Goal: Task Accomplishment & Management: Manage account settings

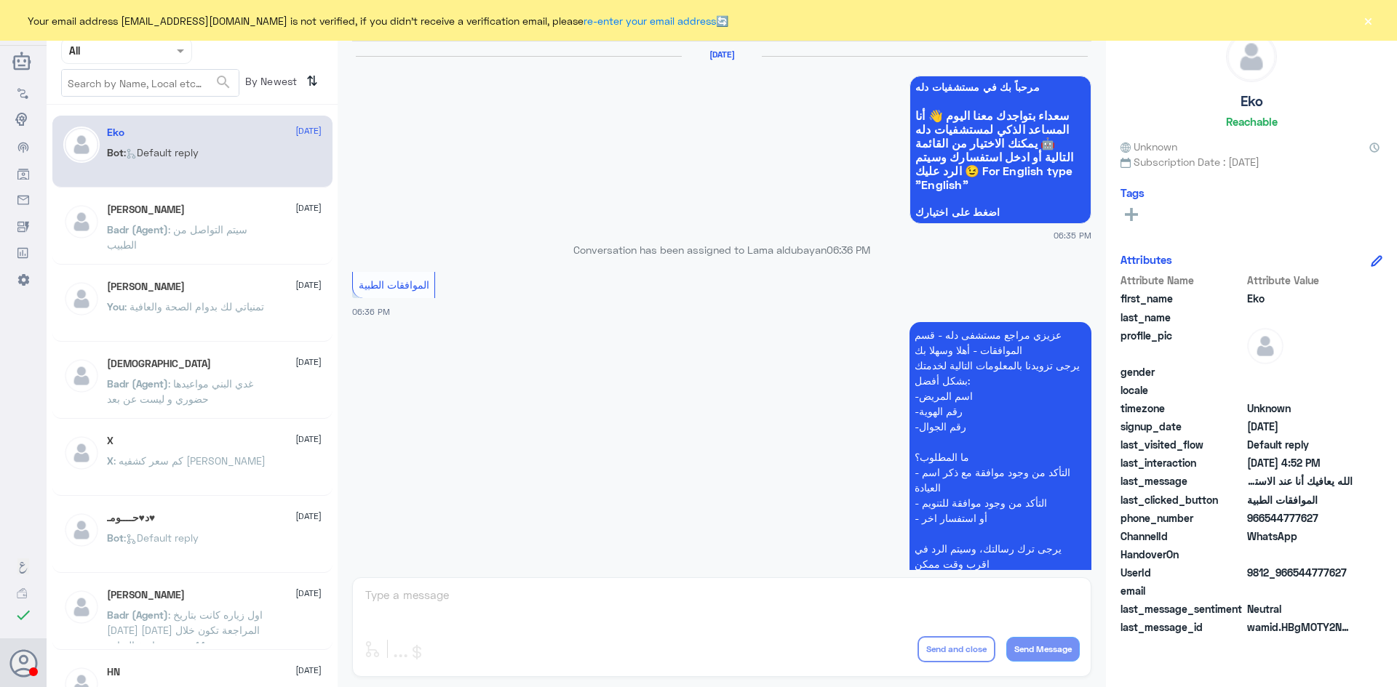
scroll to position [1389, 0]
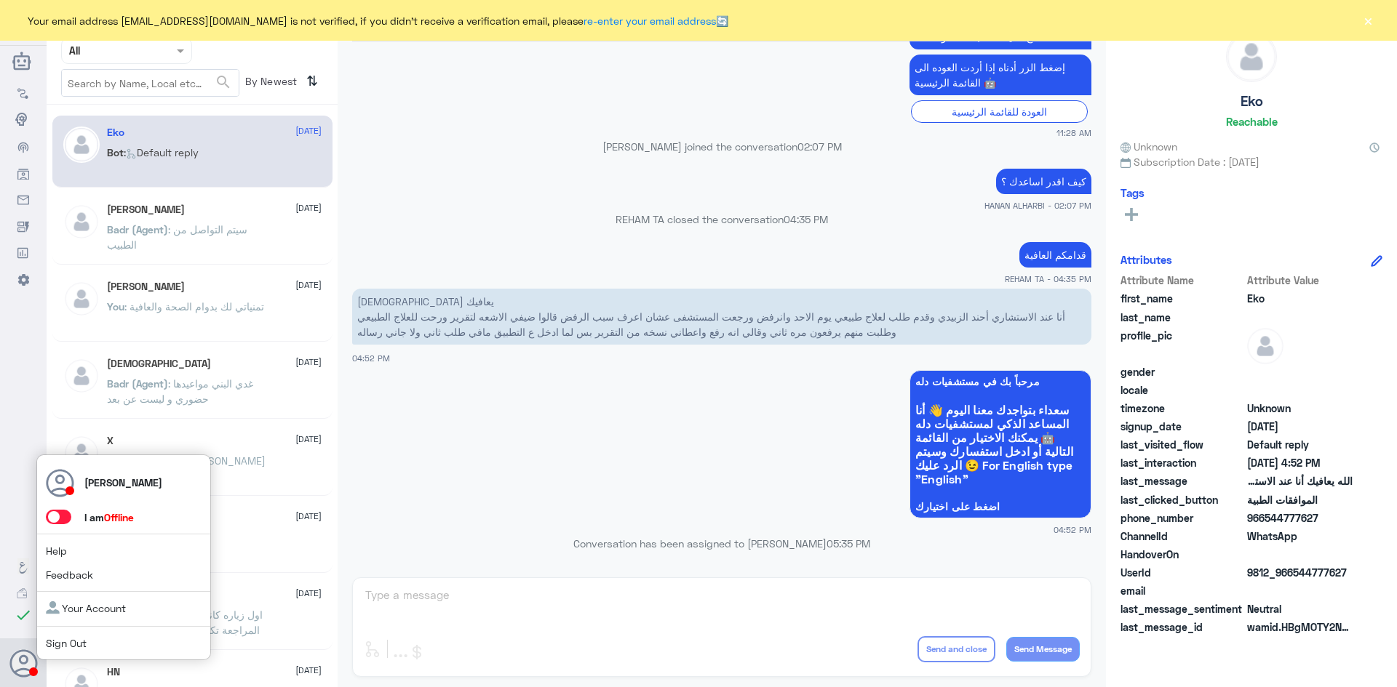
click at [64, 518] on span at bounding box center [58, 517] width 25 height 15
click at [0, 0] on input "checkbox" at bounding box center [0, 0] width 0 height 0
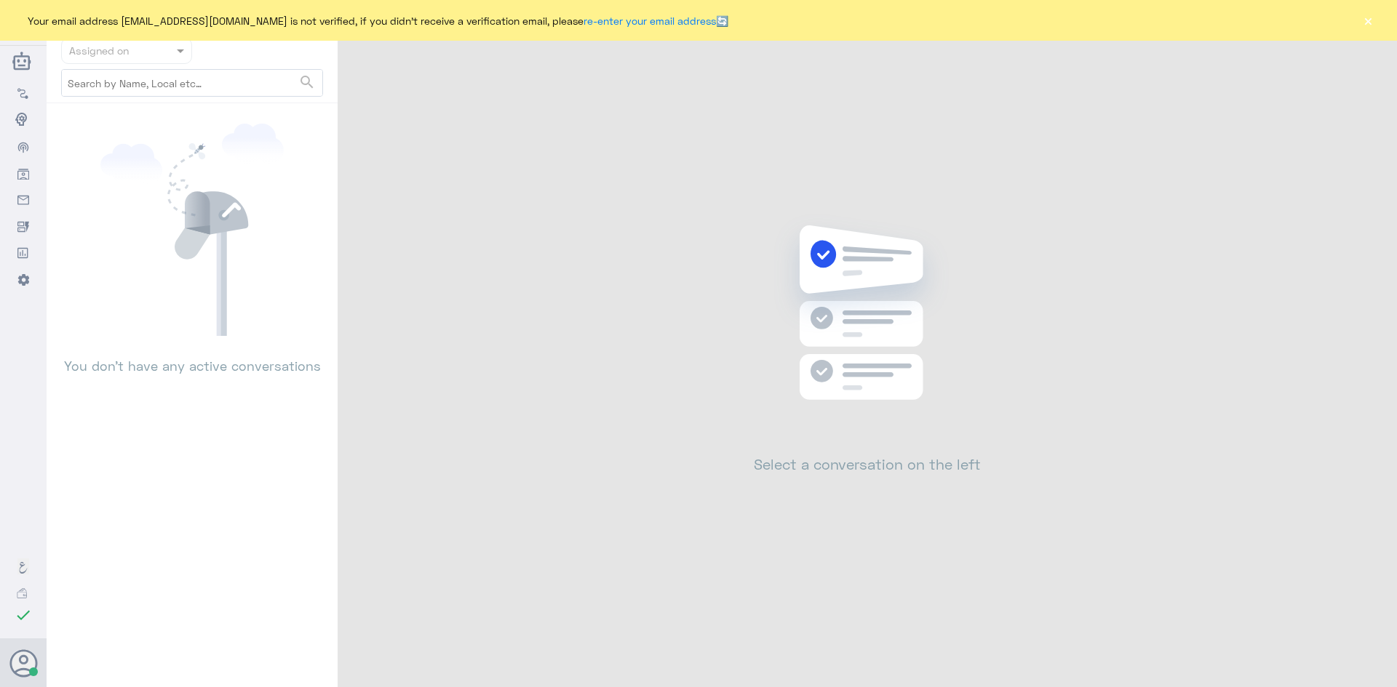
click at [1368, 23] on button "×" at bounding box center [1367, 20] width 15 height 15
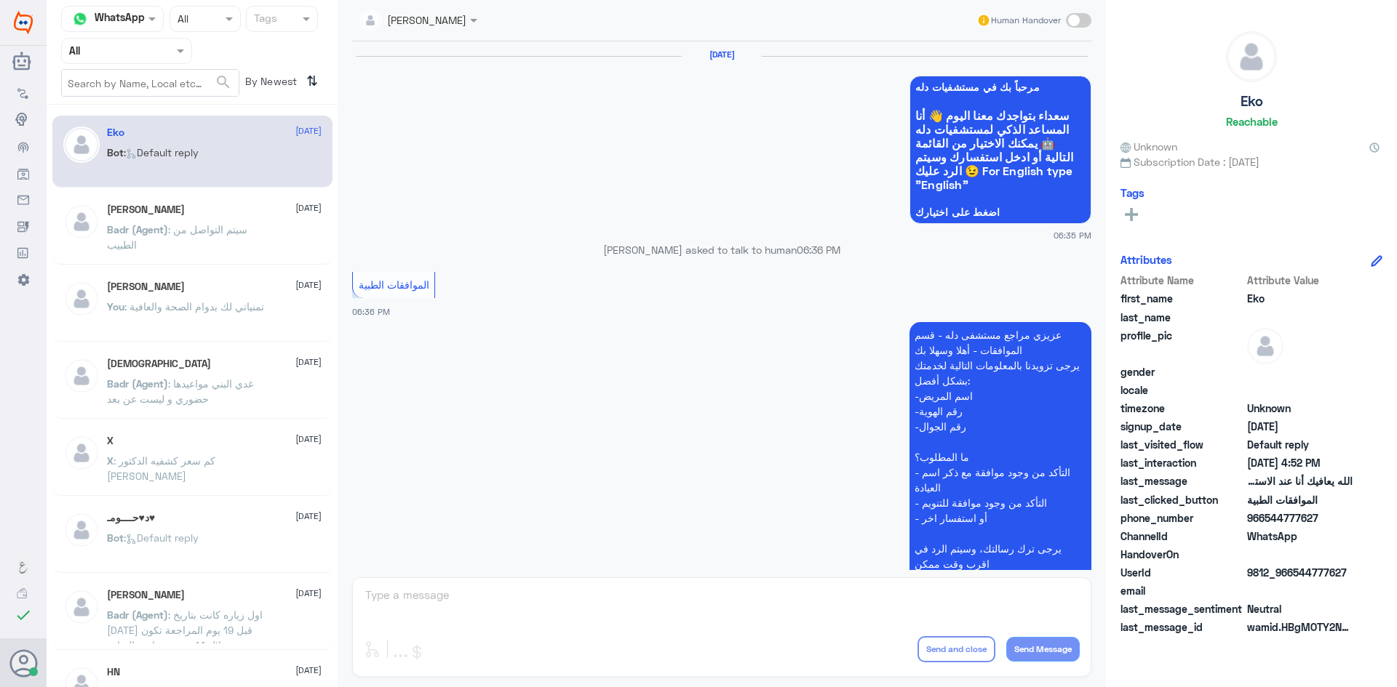
scroll to position [1389, 0]
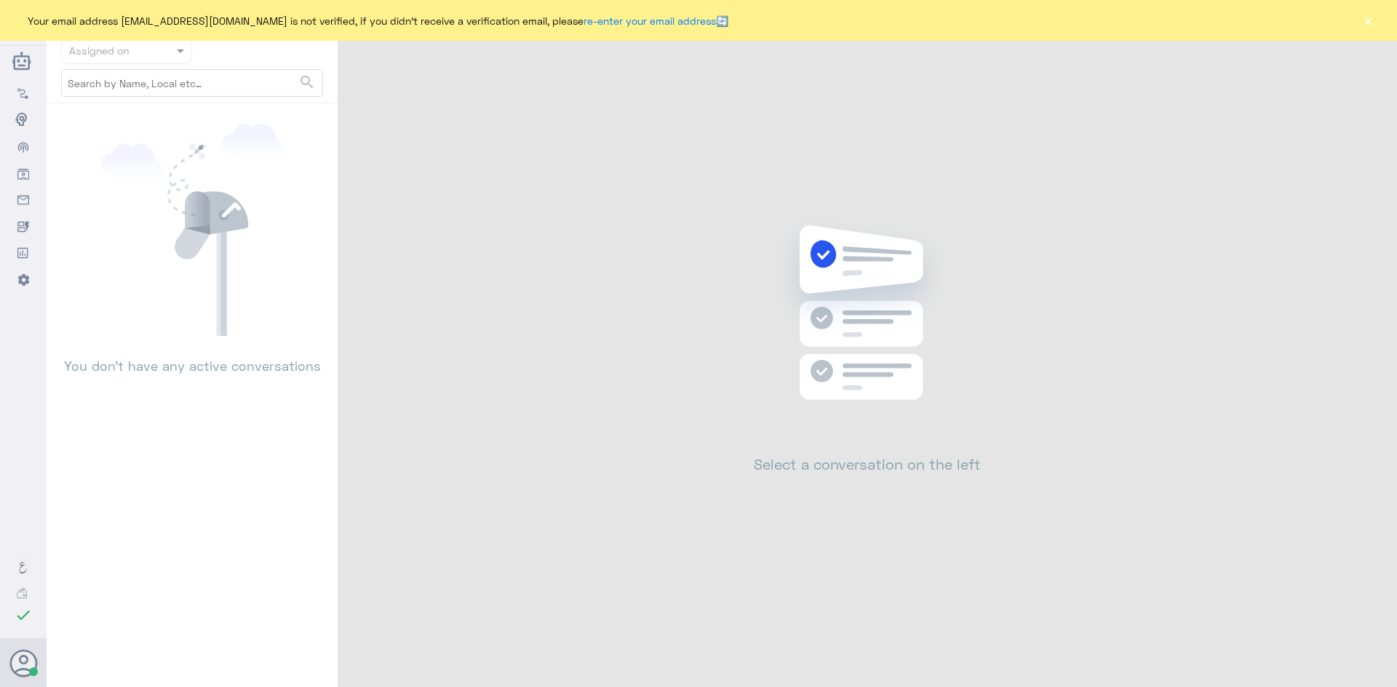
click at [1371, 23] on button "×" at bounding box center [1367, 20] width 15 height 15
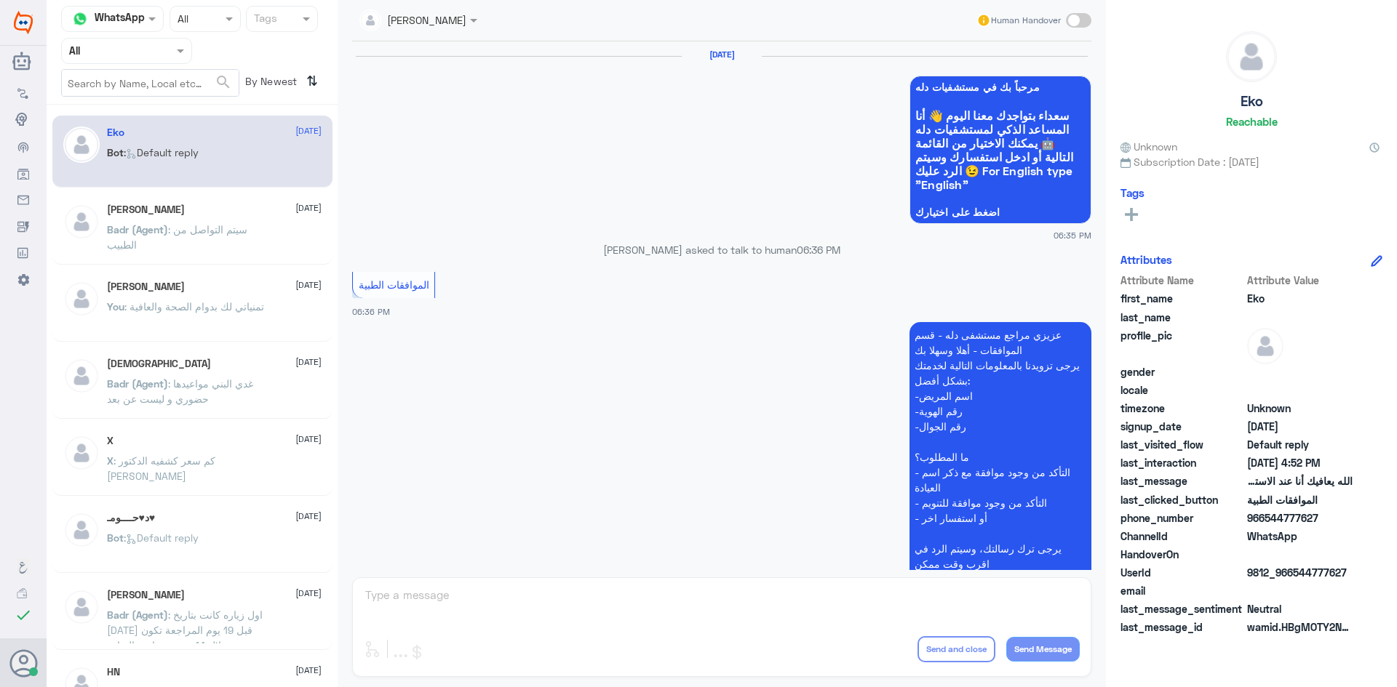
scroll to position [1389, 0]
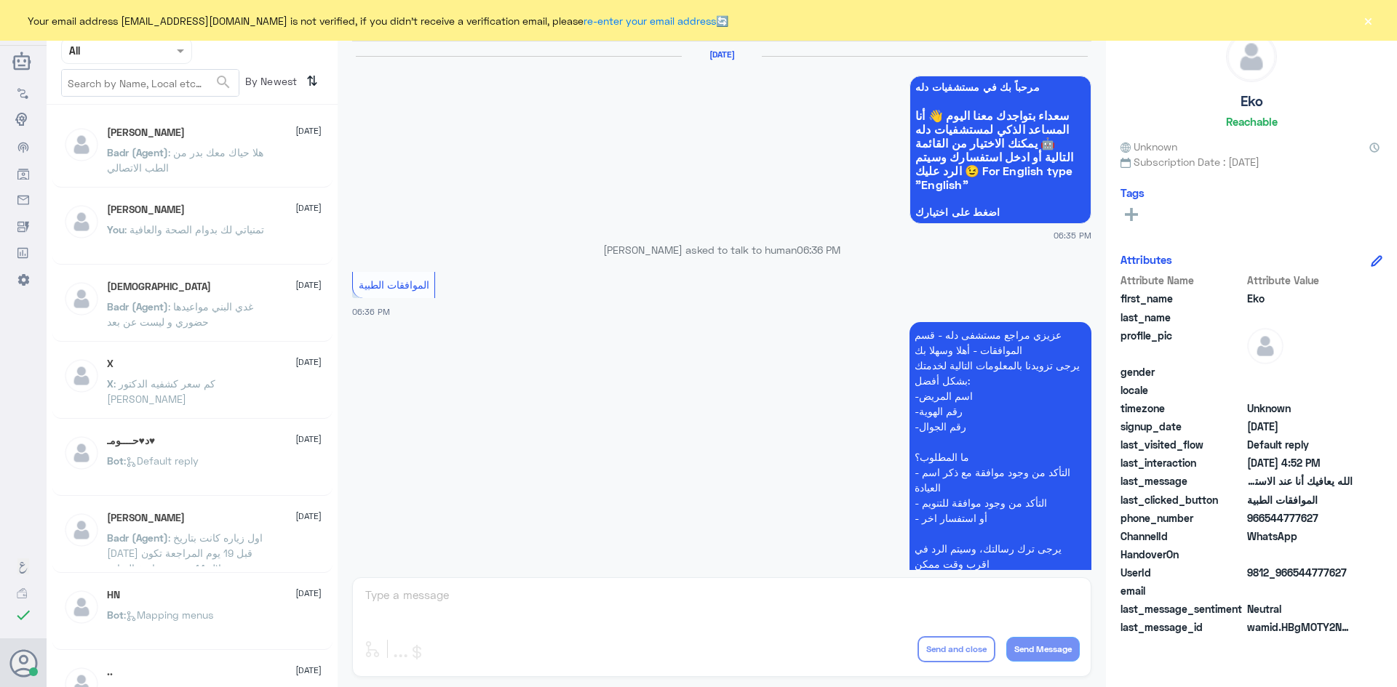
scroll to position [1389, 0]
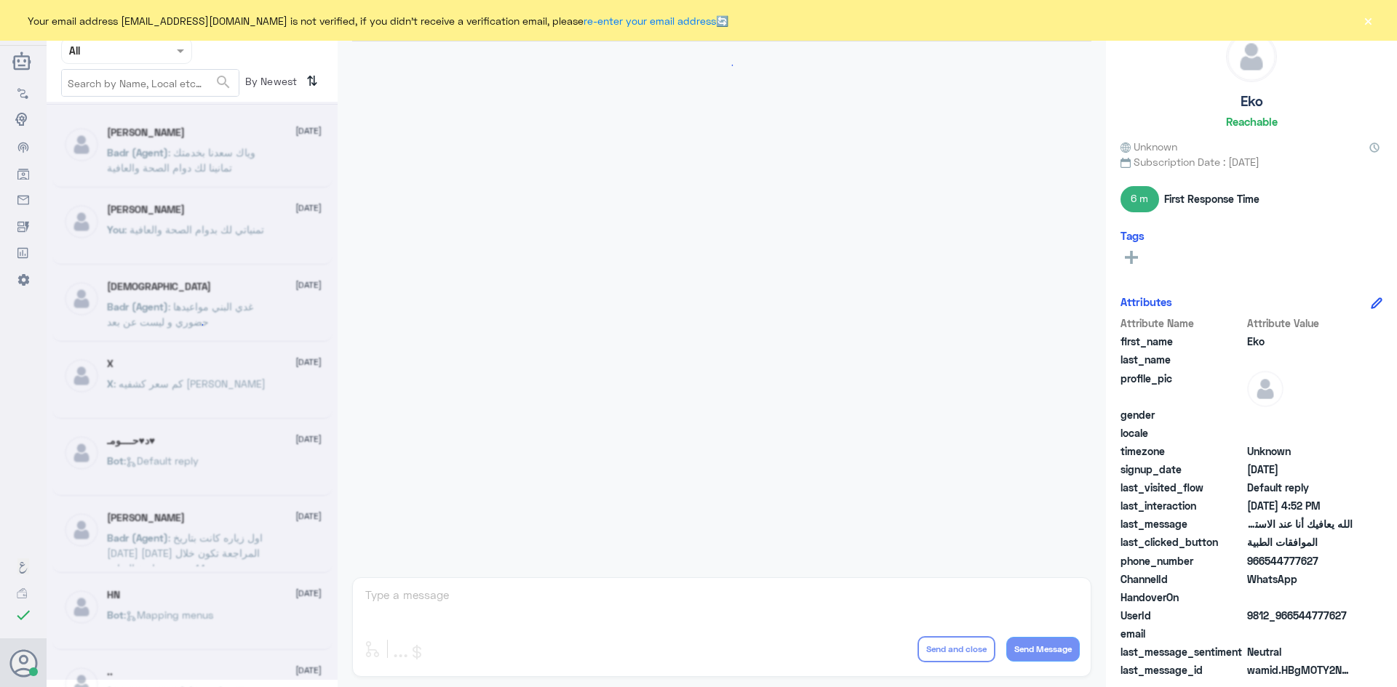
scroll to position [1389, 0]
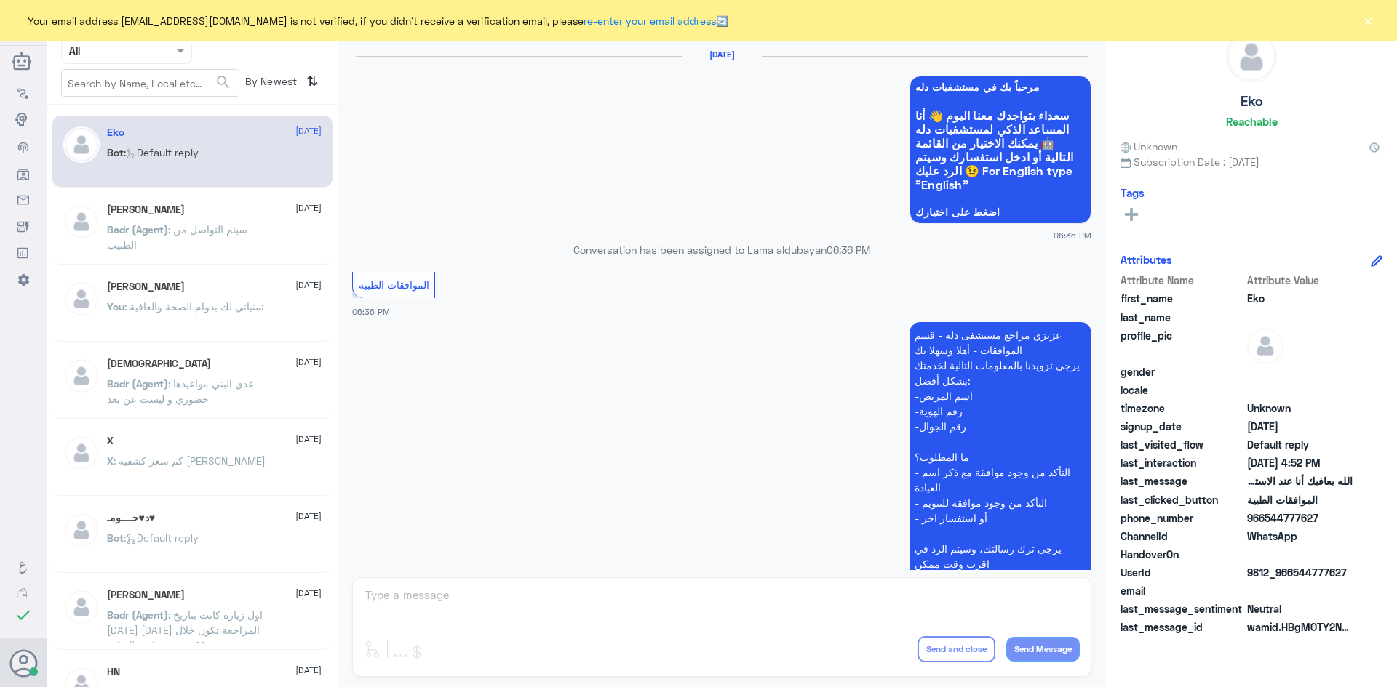
scroll to position [1389, 0]
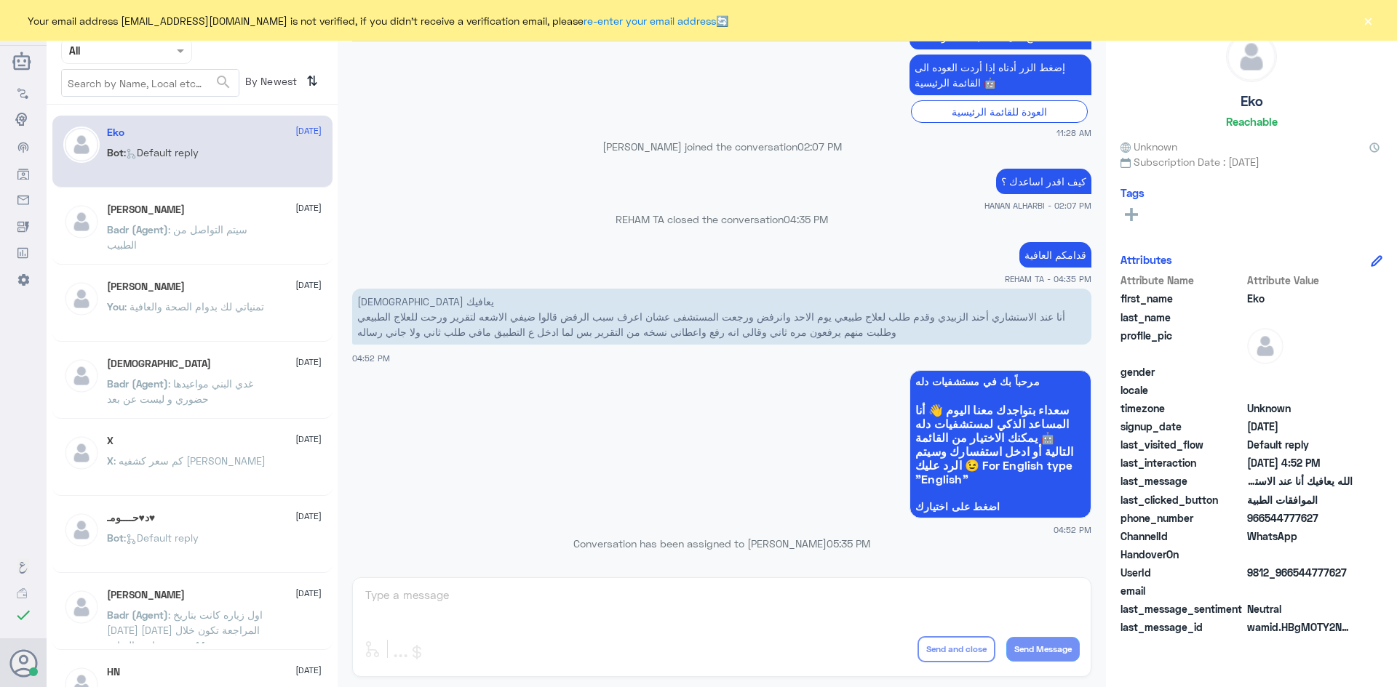
click at [178, 57] on span at bounding box center [182, 50] width 18 height 15
click at [156, 110] on div "Unassigned" at bounding box center [126, 114] width 131 height 33
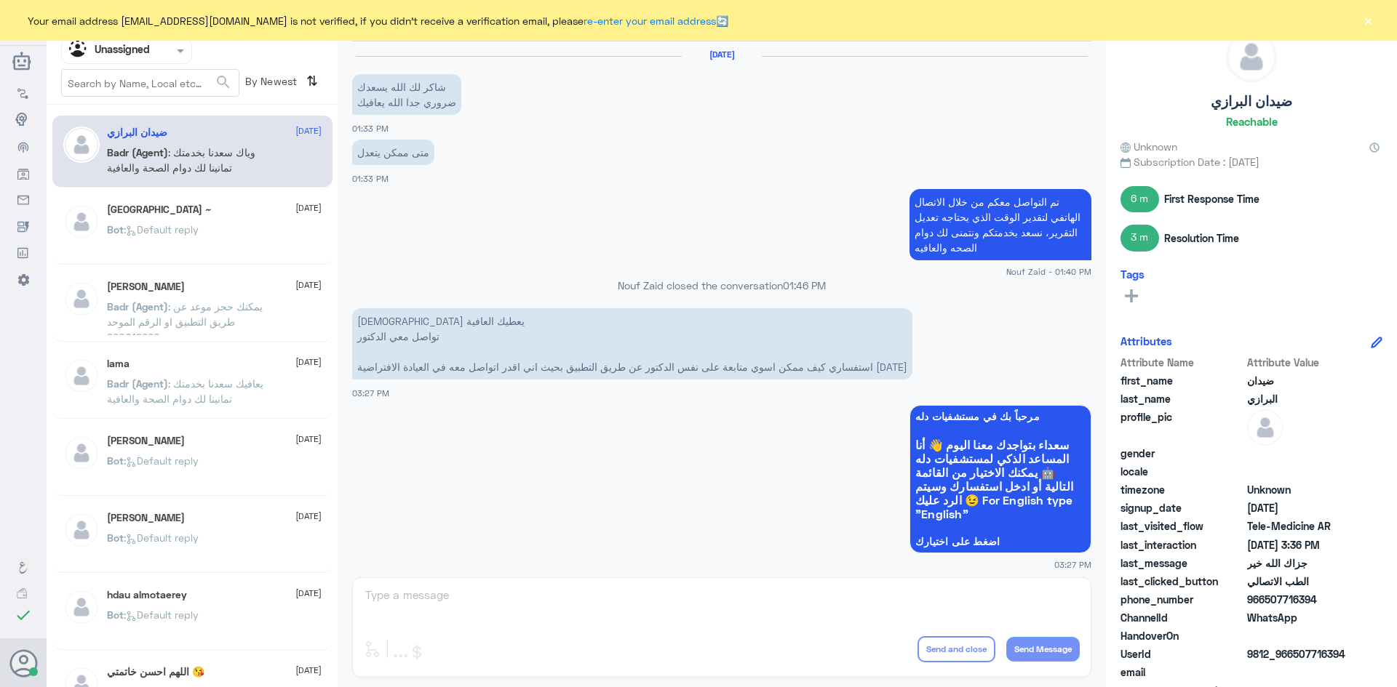
scroll to position [754, 0]
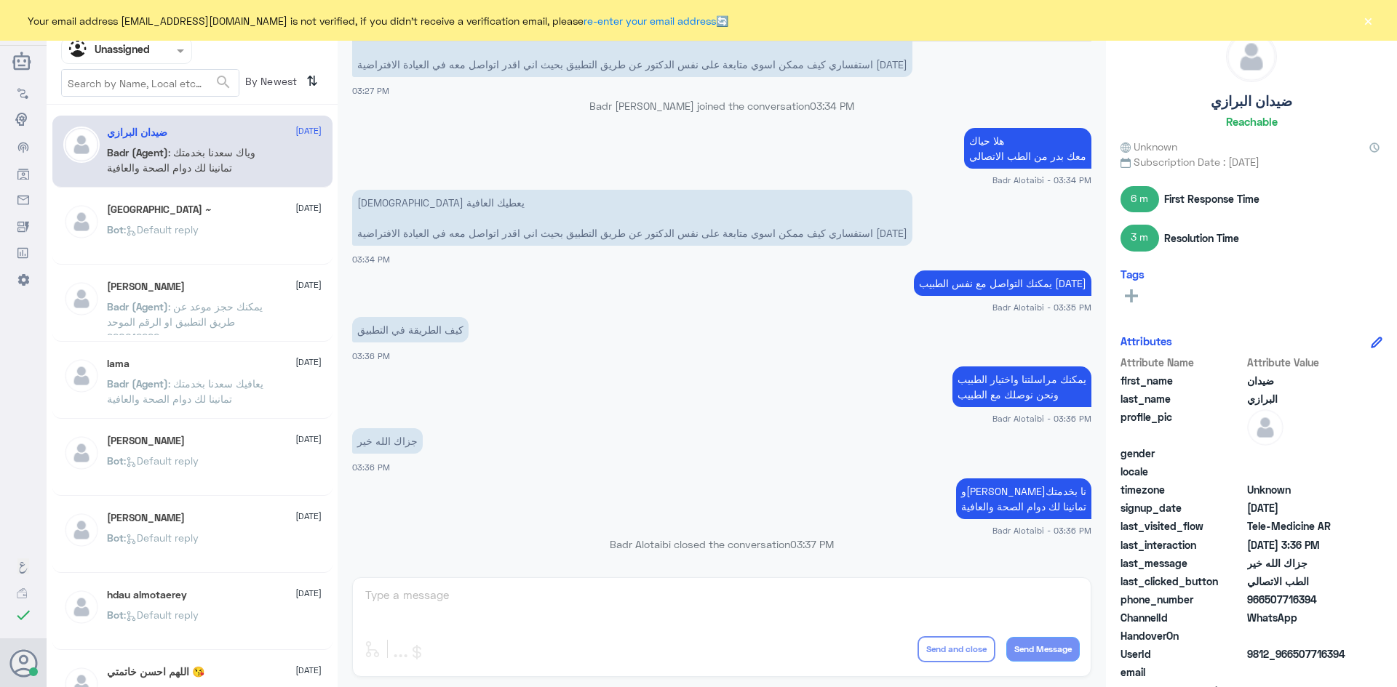
click at [220, 234] on div "Bot : Default reply" at bounding box center [214, 242] width 215 height 33
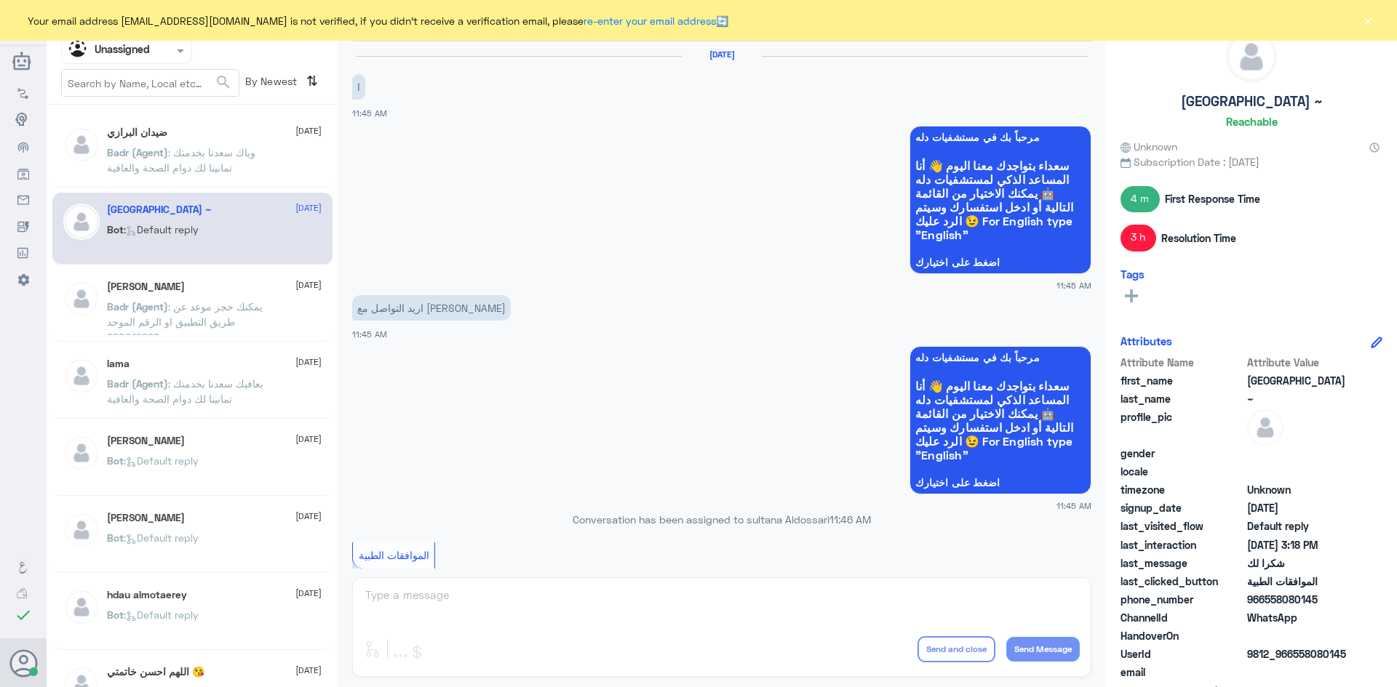
scroll to position [1124, 0]
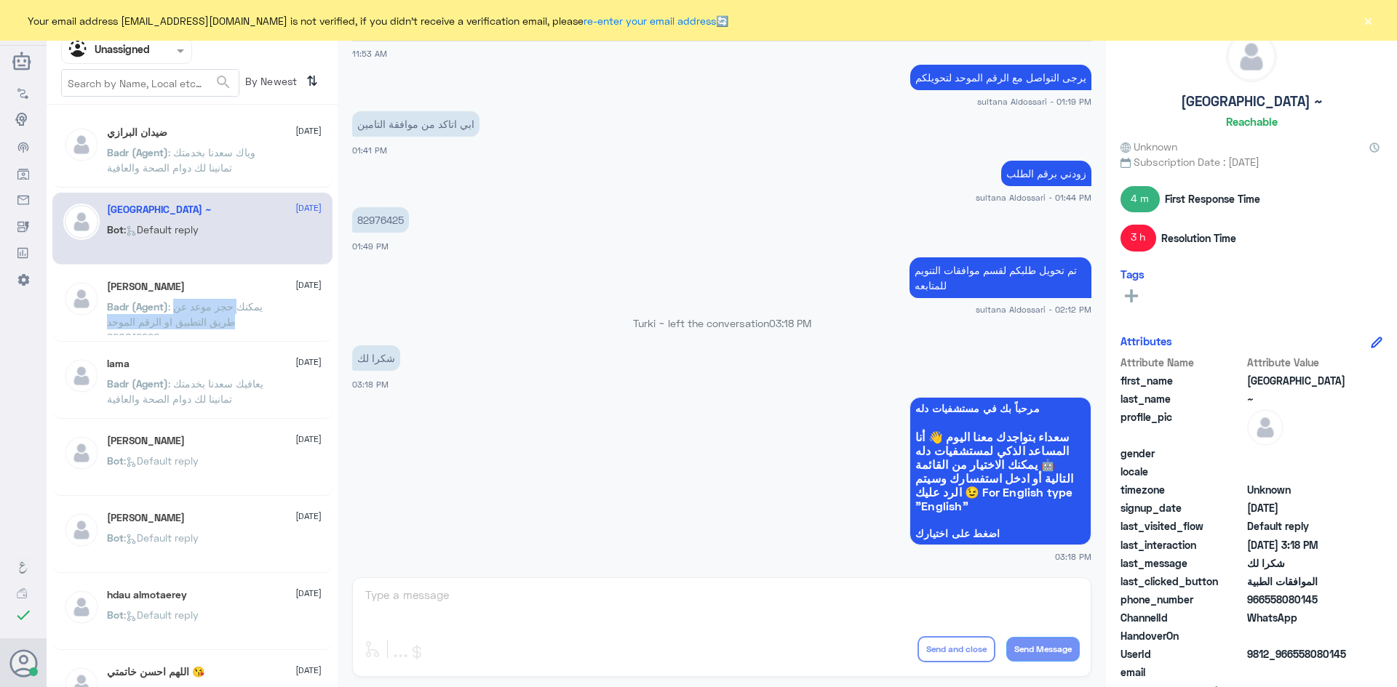
click at [241, 316] on p "Badr (Agent) : يمكنك حجز موعد عن طريق التطبيق او الرقم الموحد 920012222" at bounding box center [189, 317] width 164 height 36
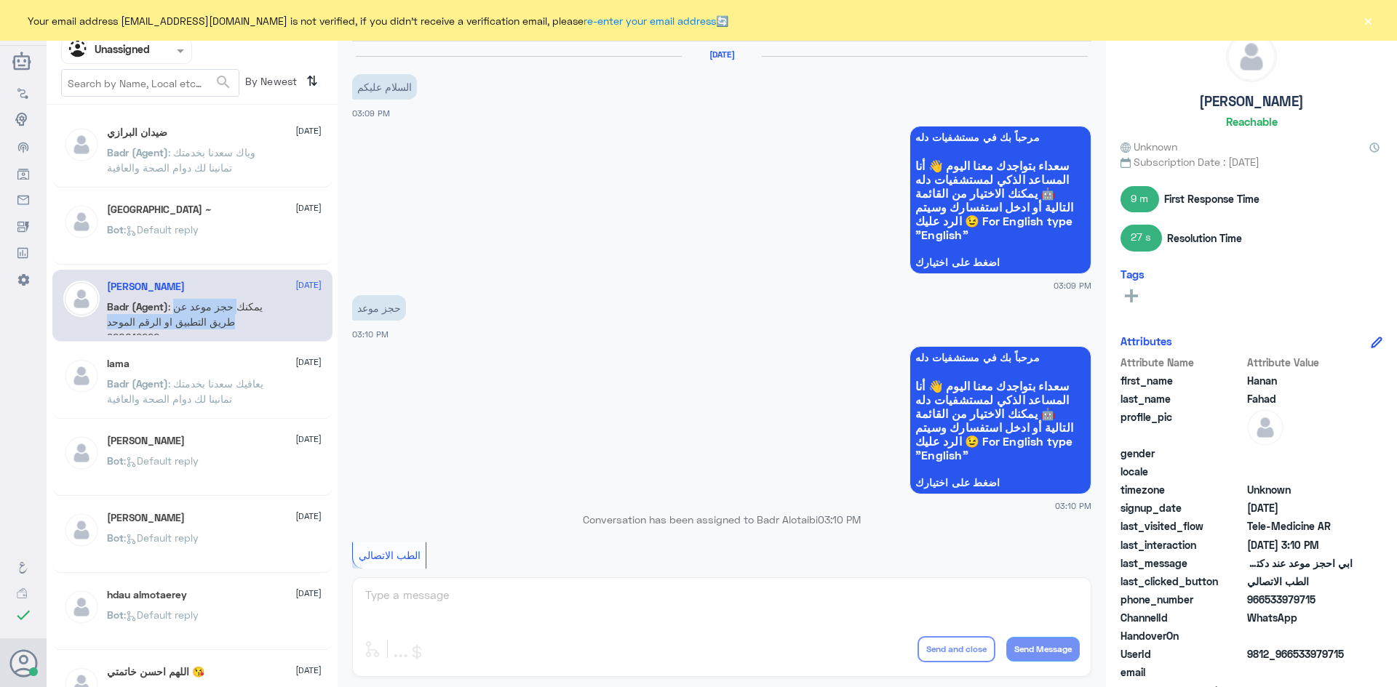
scroll to position [377, 0]
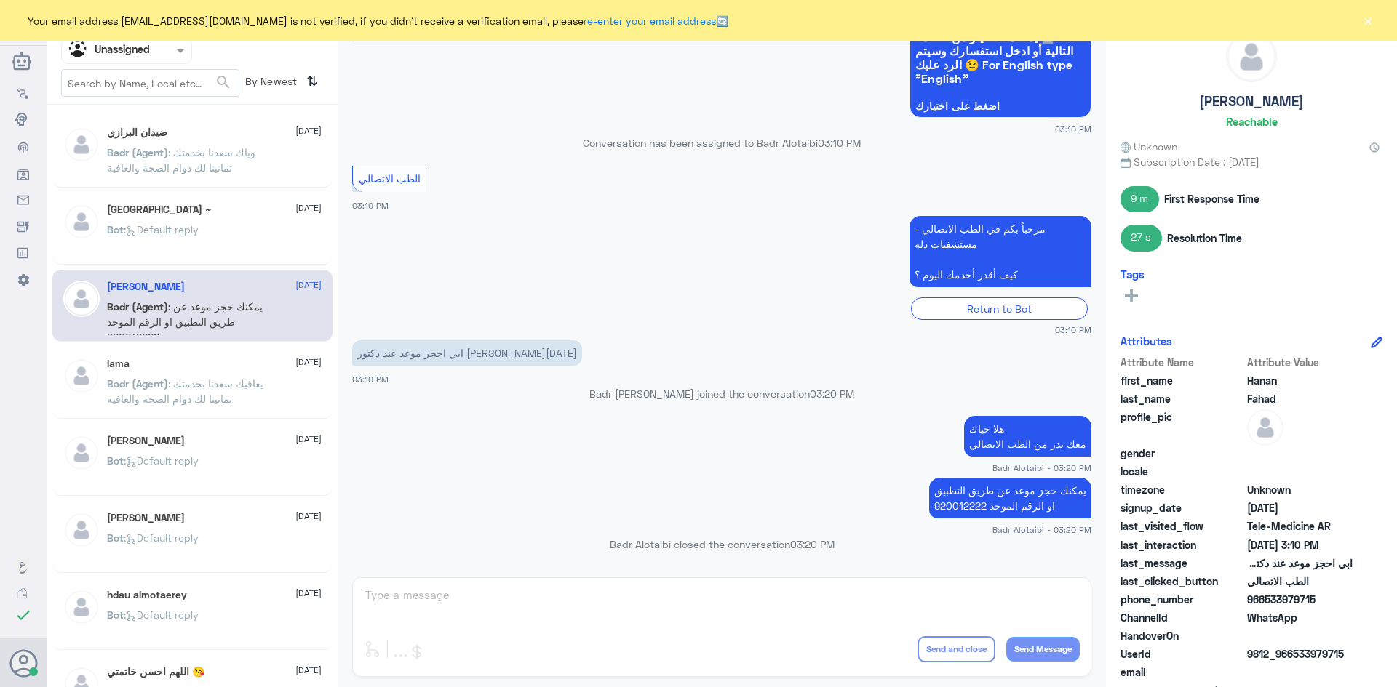
click at [268, 399] on p "Badr (Agent) : يعافيك سعدنا بخدمتك تمانينا لك دوام الصحة والعافية" at bounding box center [189, 394] width 164 height 36
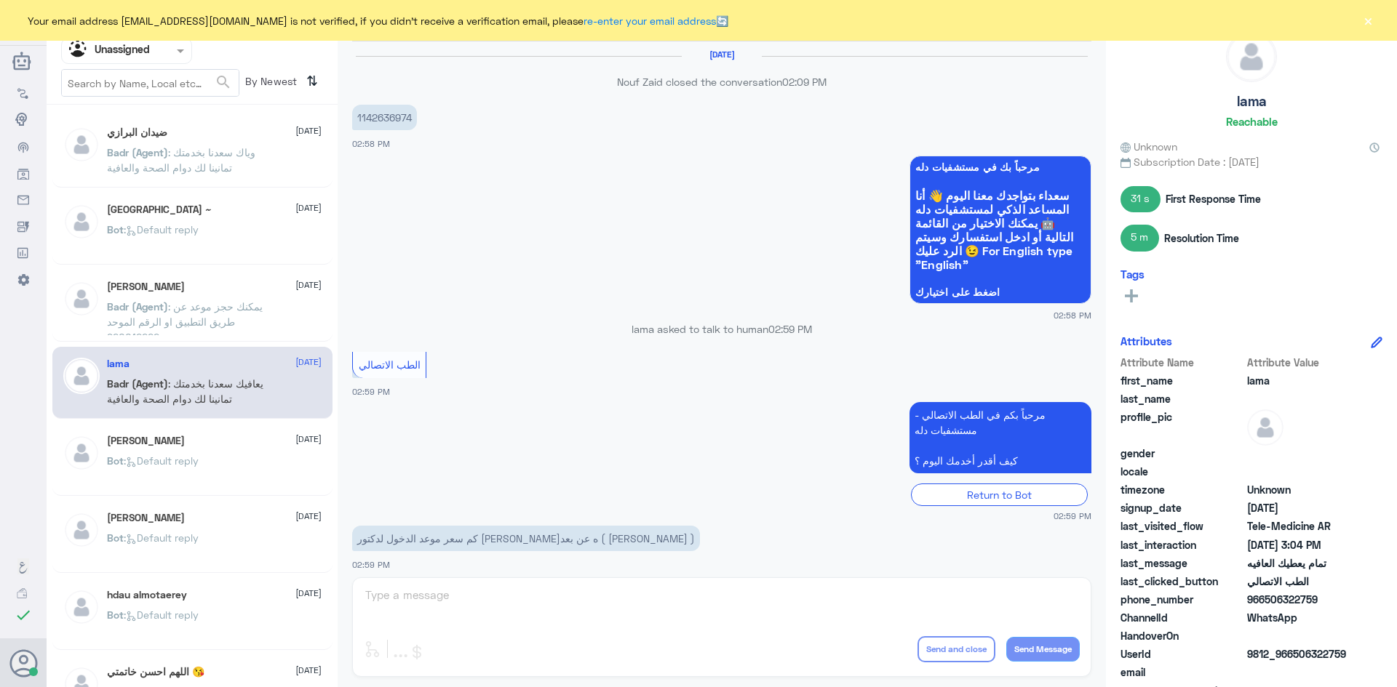
scroll to position [578, 0]
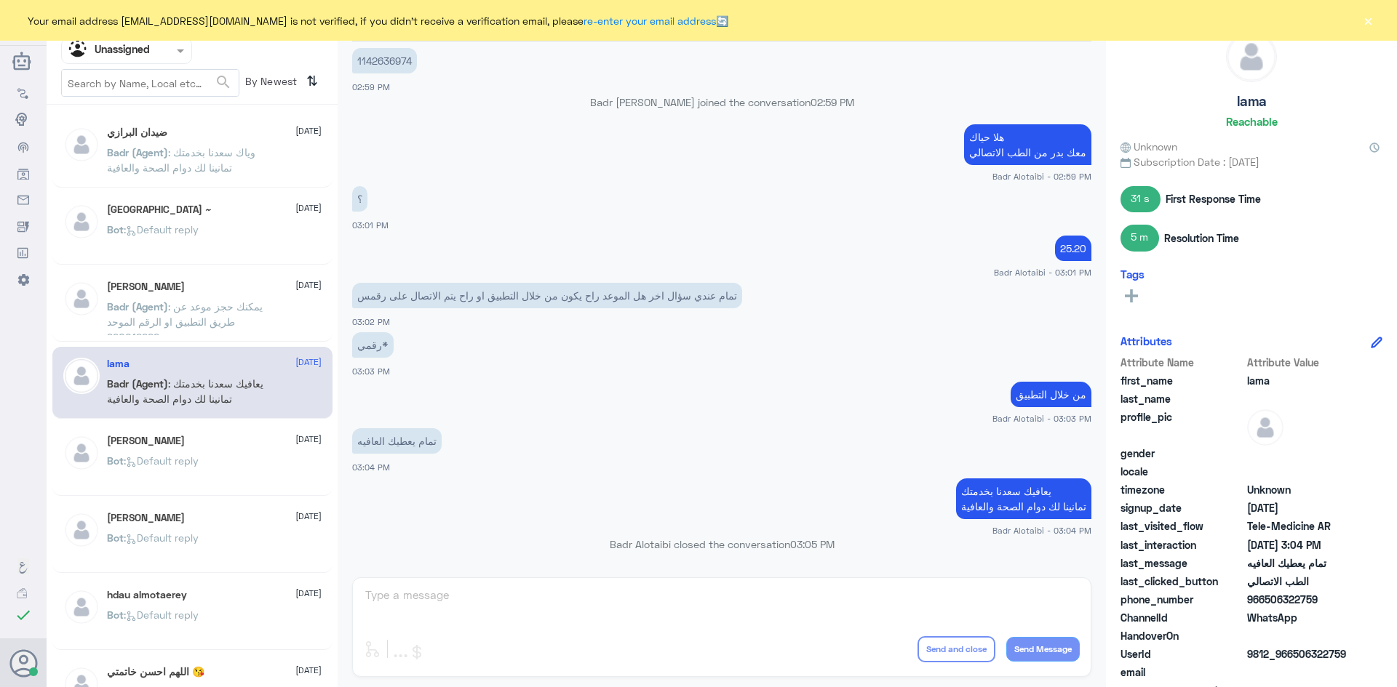
click at [219, 447] on div "Meshal Aziz 11 August Bot : Default reply" at bounding box center [214, 462] width 215 height 55
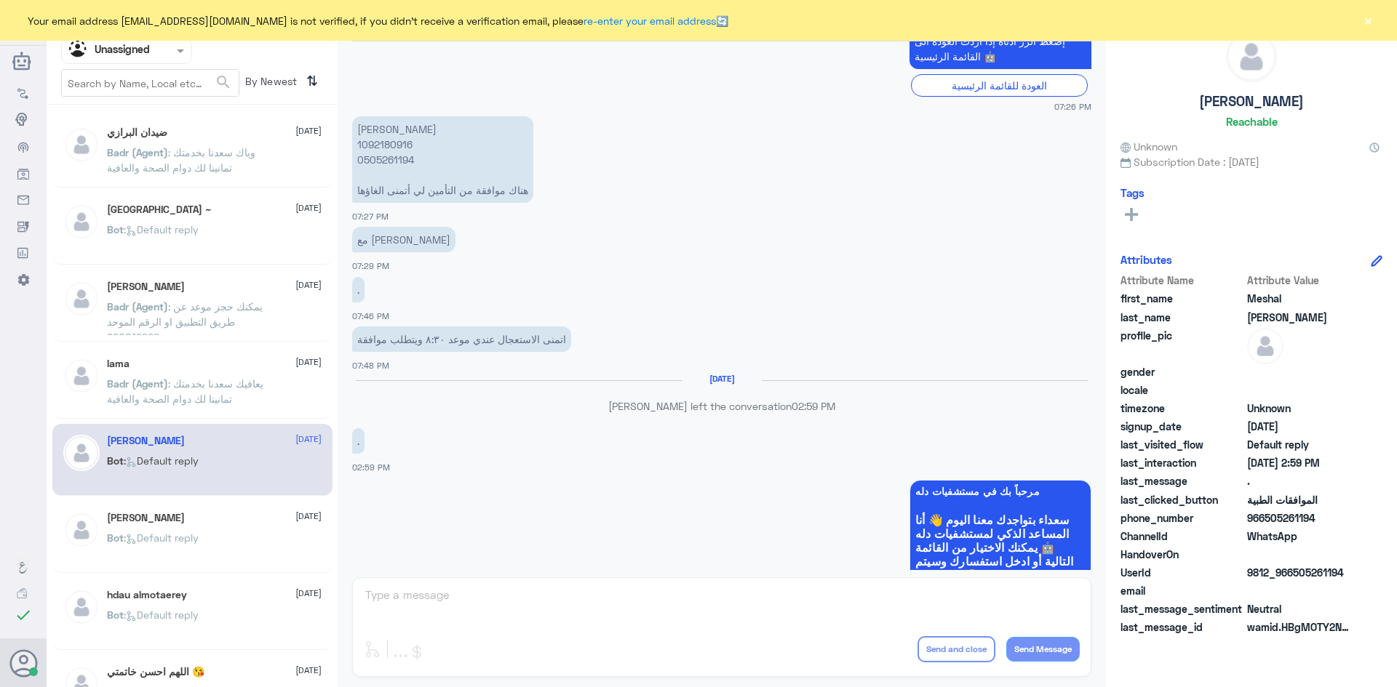
scroll to position [645, 0]
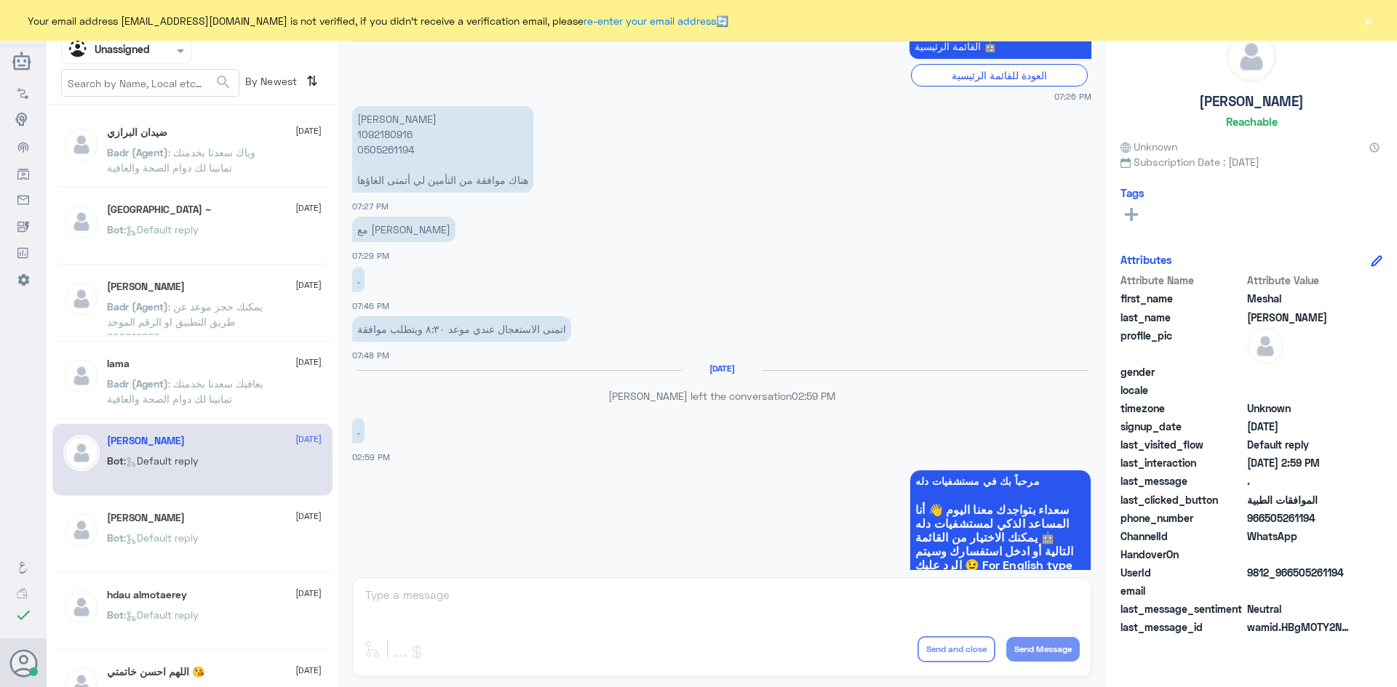
click at [187, 527] on div "Ali 11 August Bot : Default reply" at bounding box center [214, 539] width 215 height 55
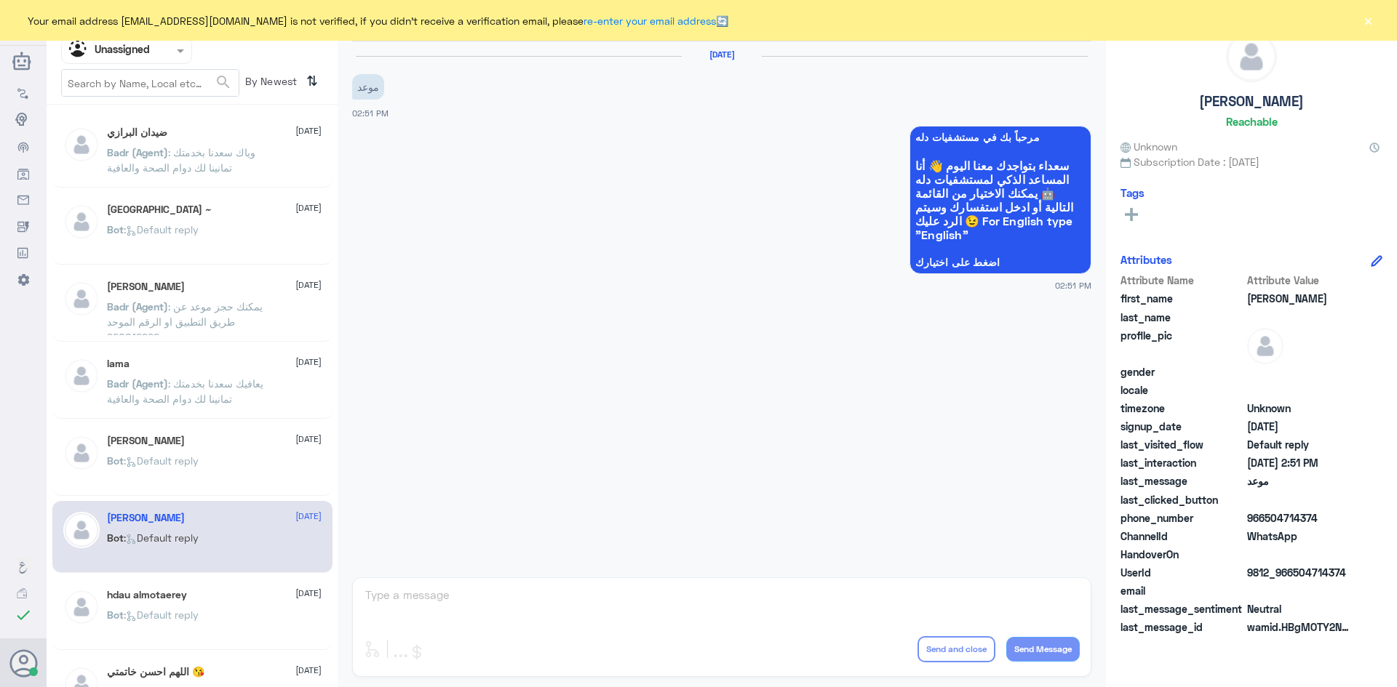
click at [223, 606] on div "hdau almotaerey 11 August Bot : Default reply" at bounding box center [214, 616] width 215 height 55
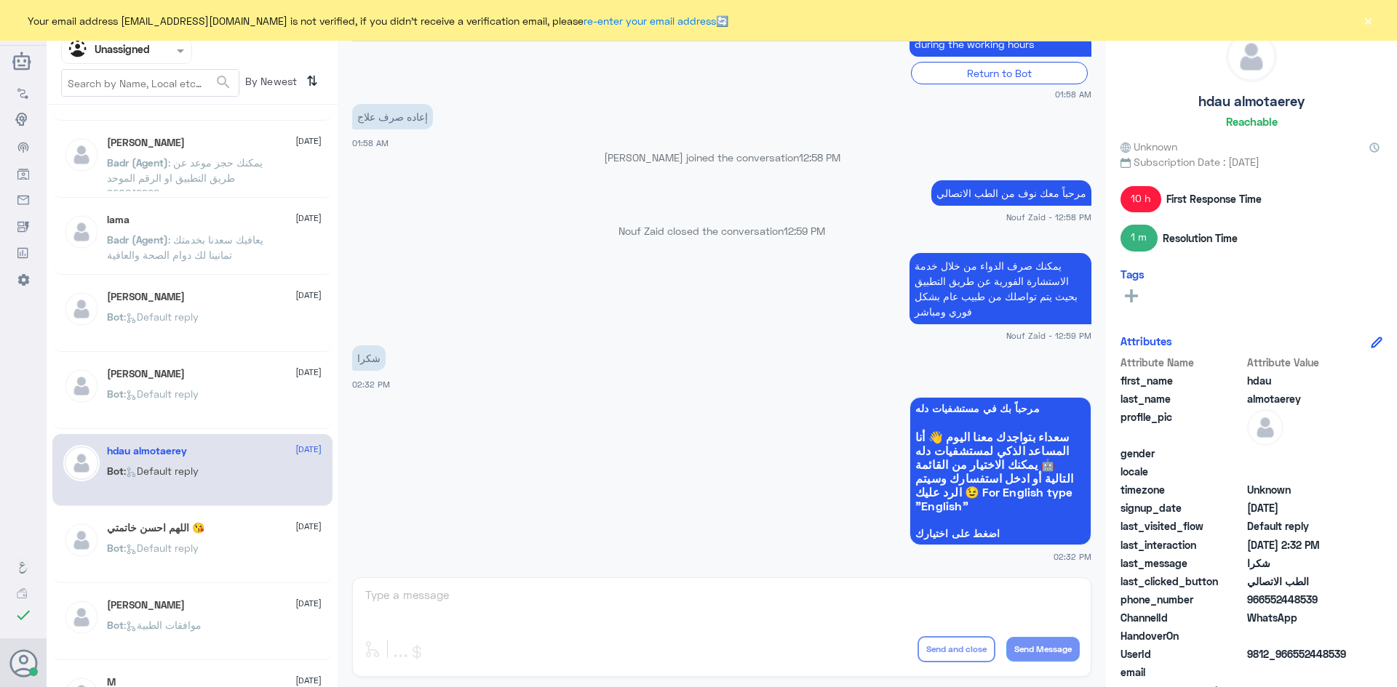
scroll to position [145, 0]
click at [256, 554] on div "Bot : Default reply" at bounding box center [214, 559] width 215 height 33
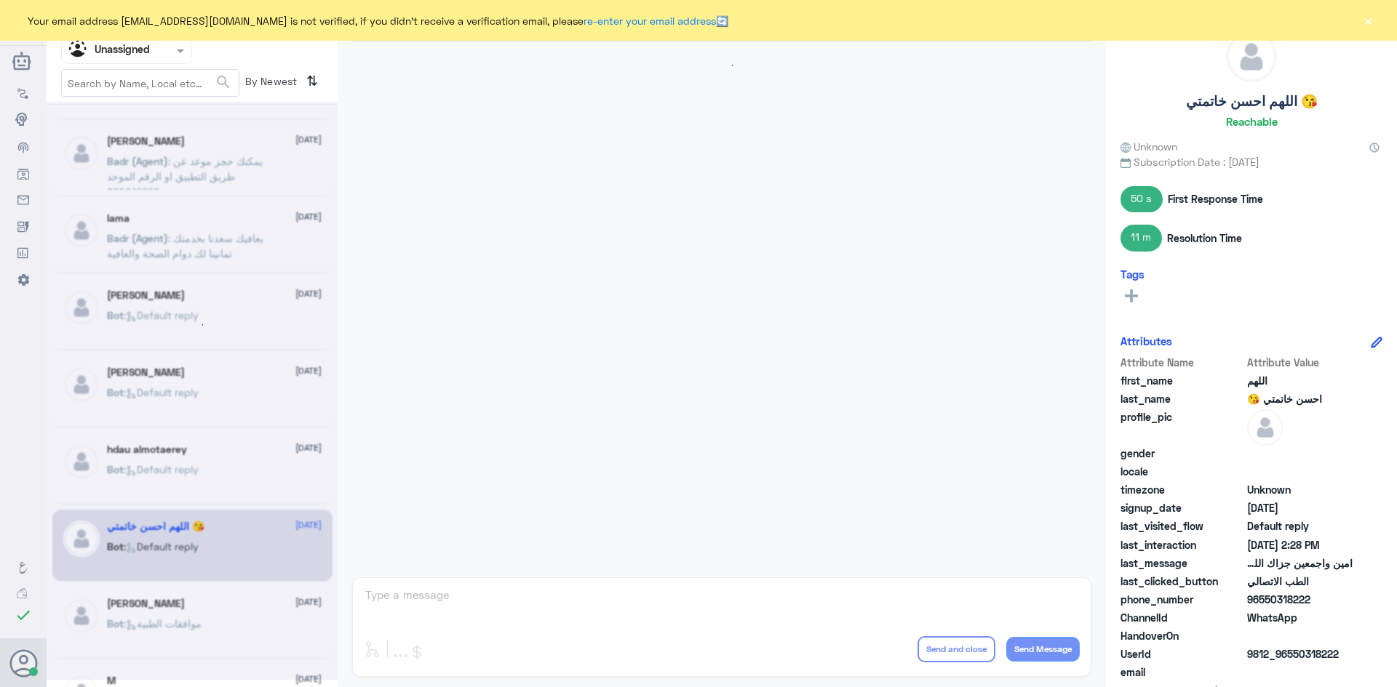
scroll to position [692, 0]
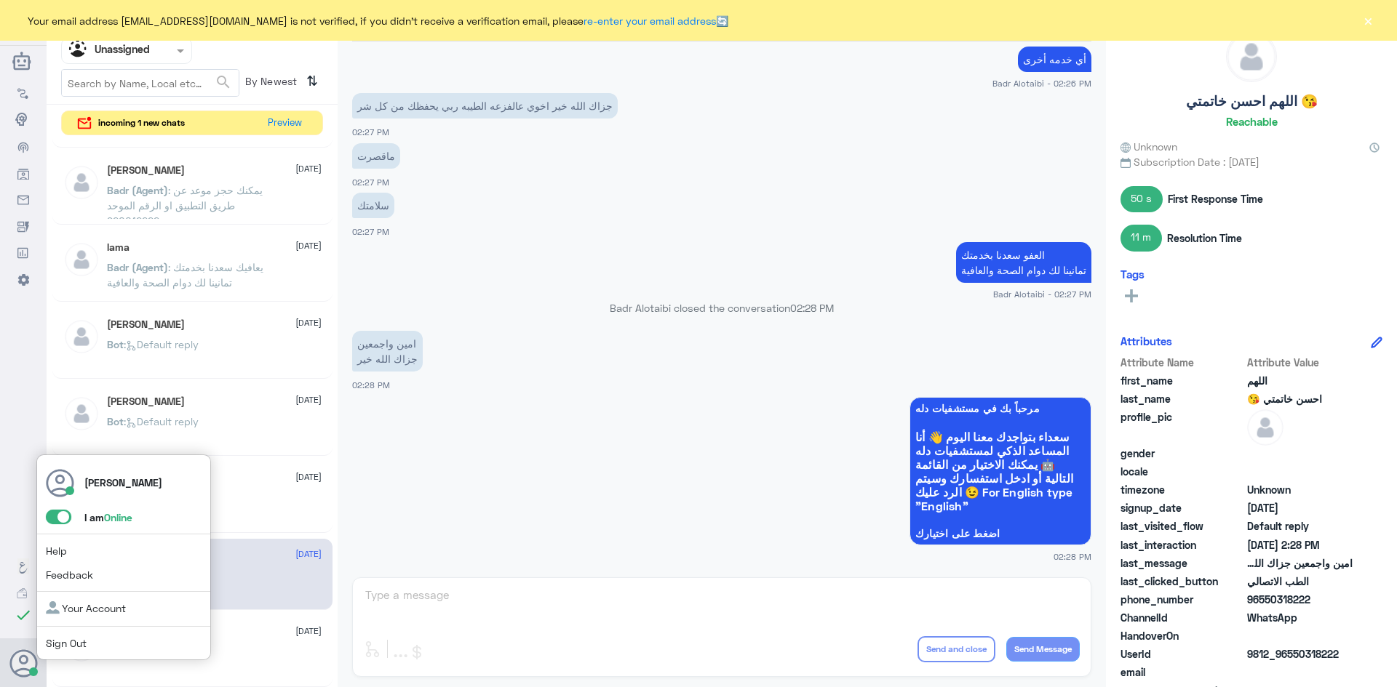
click at [58, 517] on span at bounding box center [58, 517] width 25 height 15
click at [0, 0] on input "checkbox" at bounding box center [0, 0] width 0 height 0
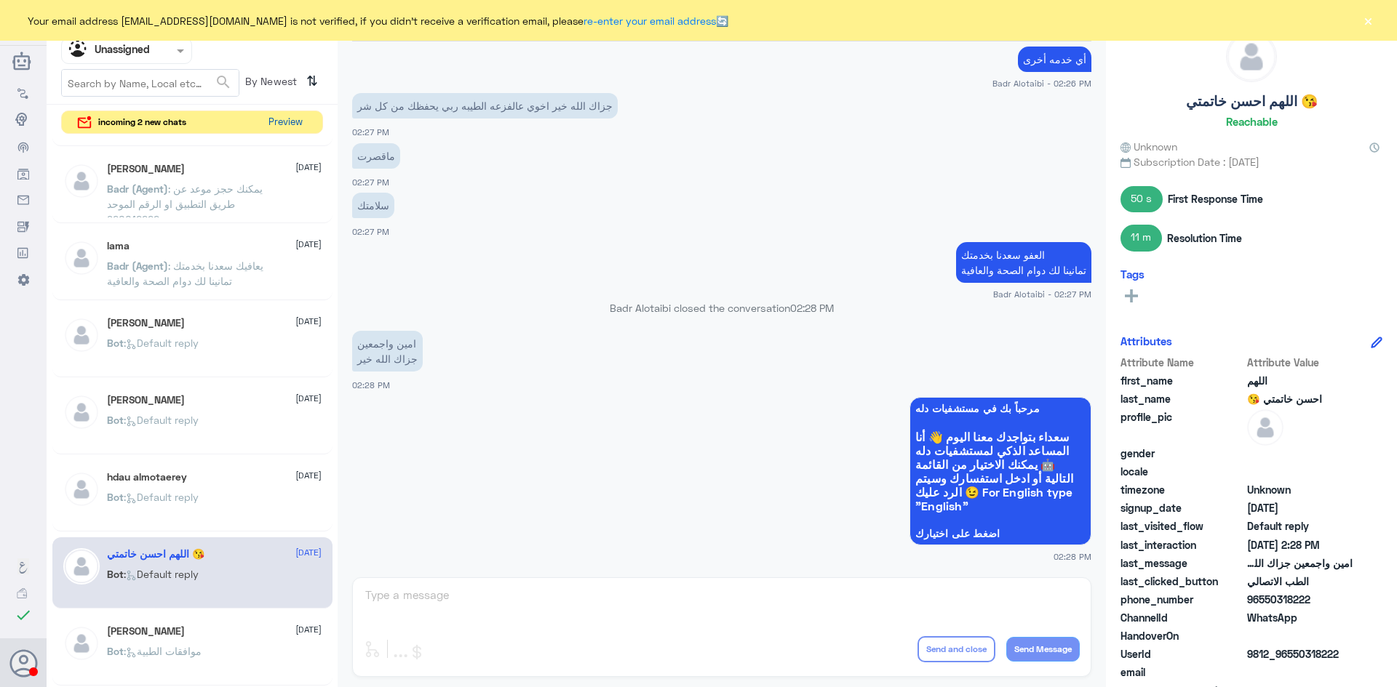
click at [286, 118] on button "Preview" at bounding box center [285, 122] width 45 height 23
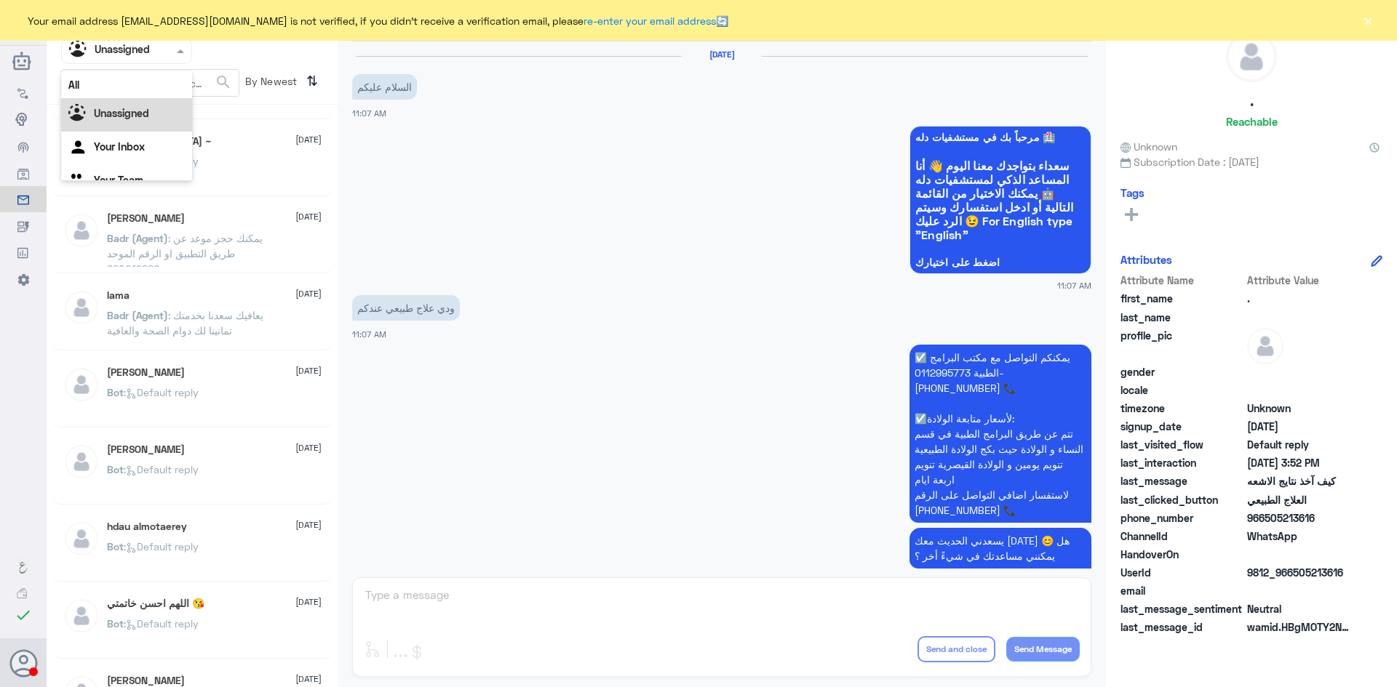
click at [183, 45] on span at bounding box center [182, 50] width 18 height 15
click at [161, 91] on div "All" at bounding box center [126, 84] width 131 height 27
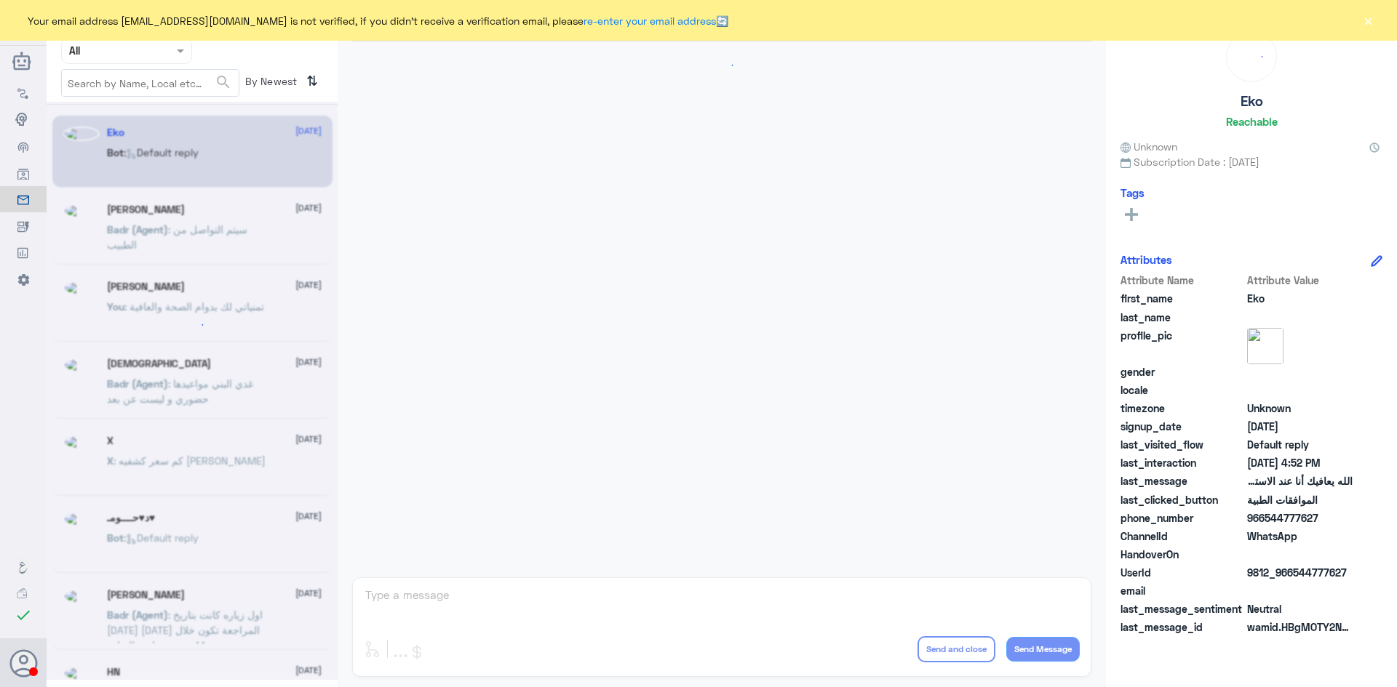
scroll to position [1389, 0]
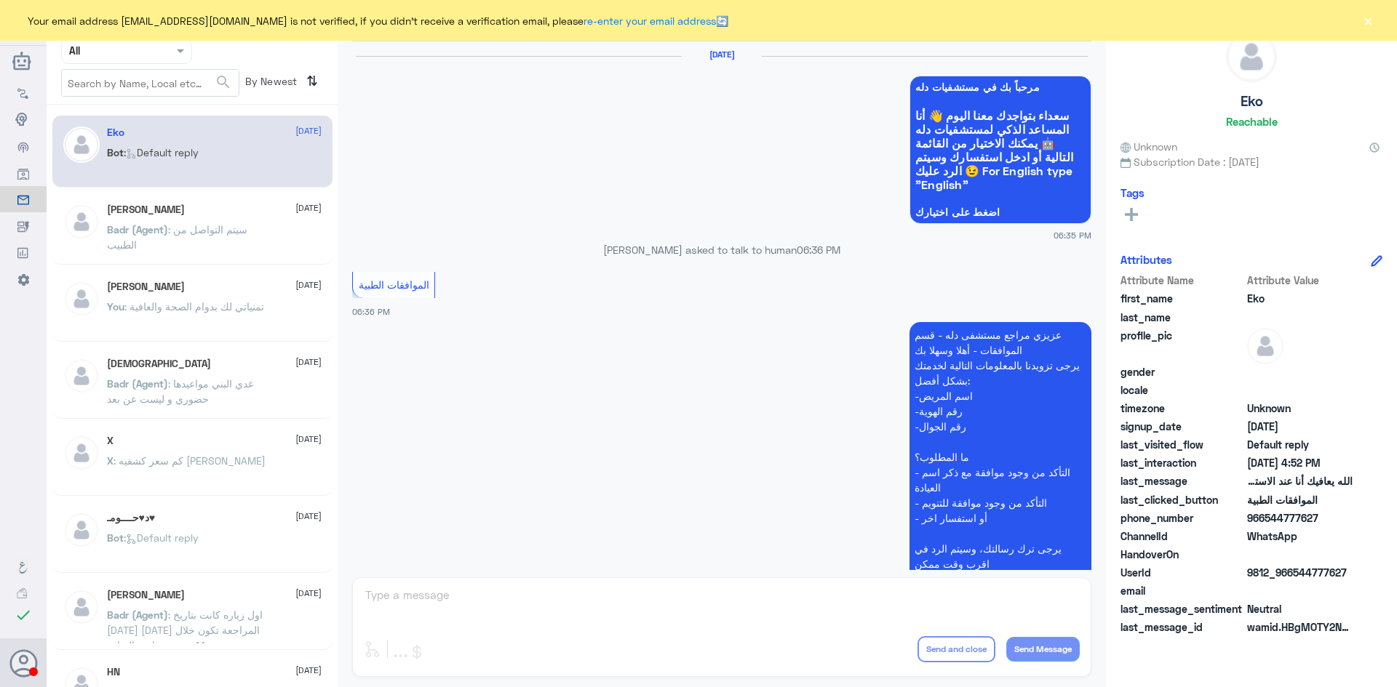
scroll to position [1389, 0]
